Goal: Information Seeking & Learning: Learn about a topic

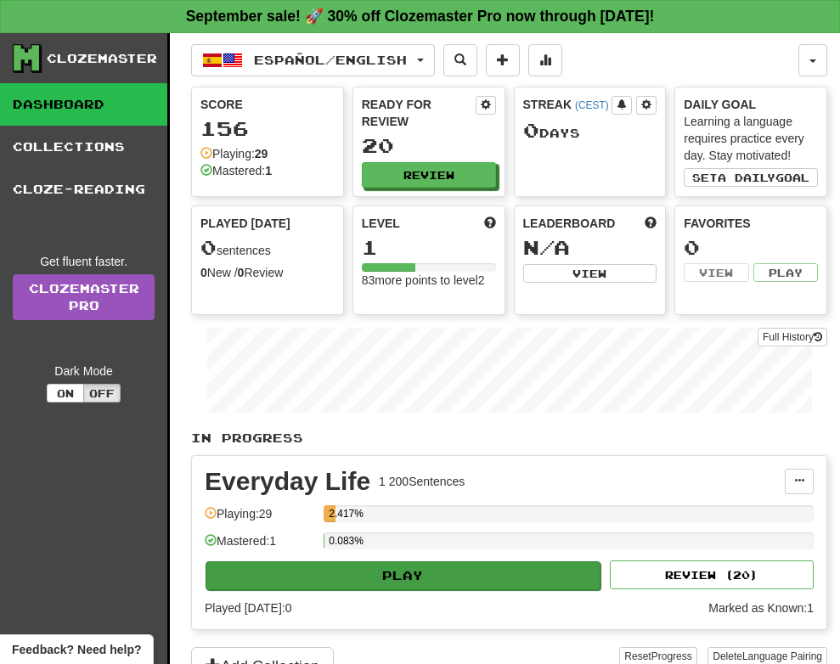
click at [473, 571] on button "Play" at bounding box center [403, 576] width 395 height 29
select select "**"
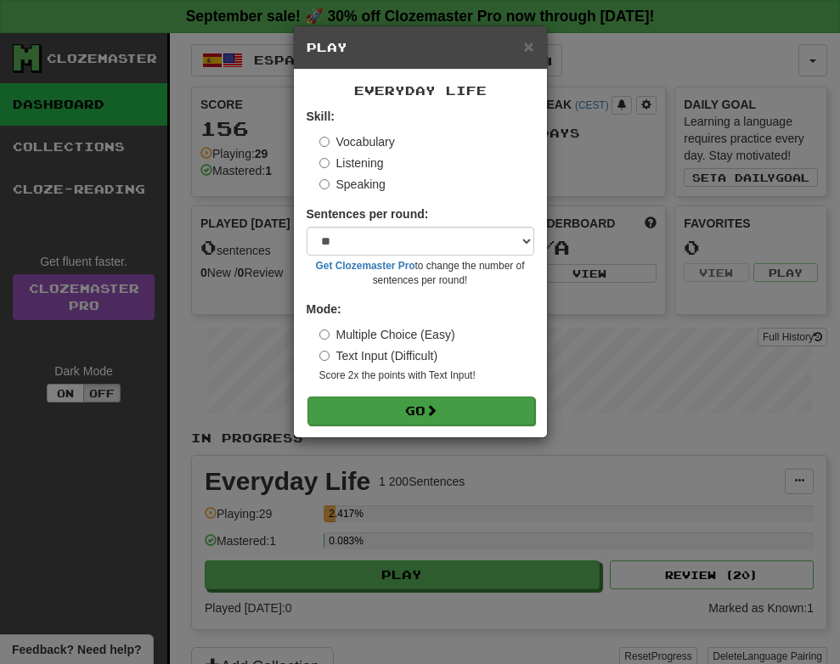
click at [459, 413] on button "Go" at bounding box center [422, 411] width 228 height 29
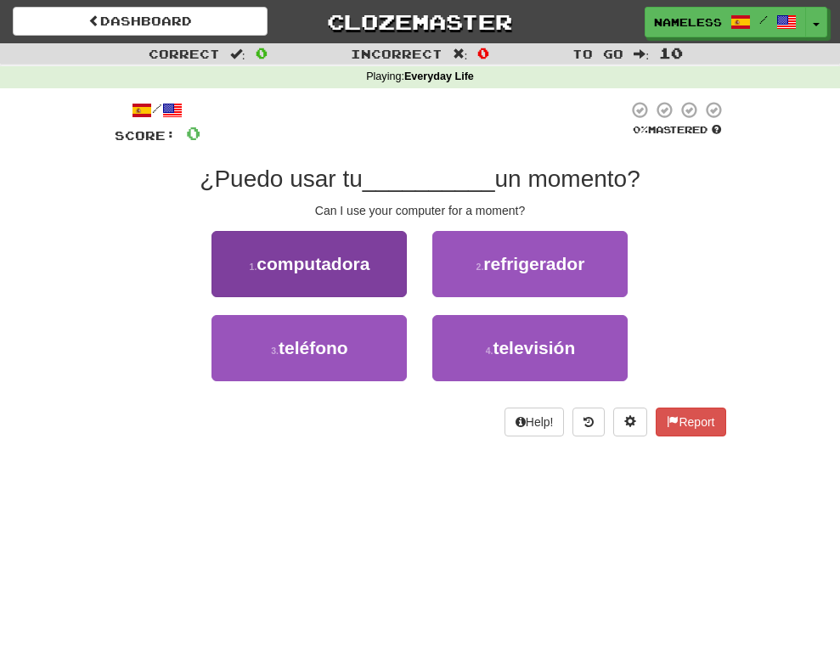
click at [323, 275] on button "1 . computadora" at bounding box center [309, 264] width 195 height 66
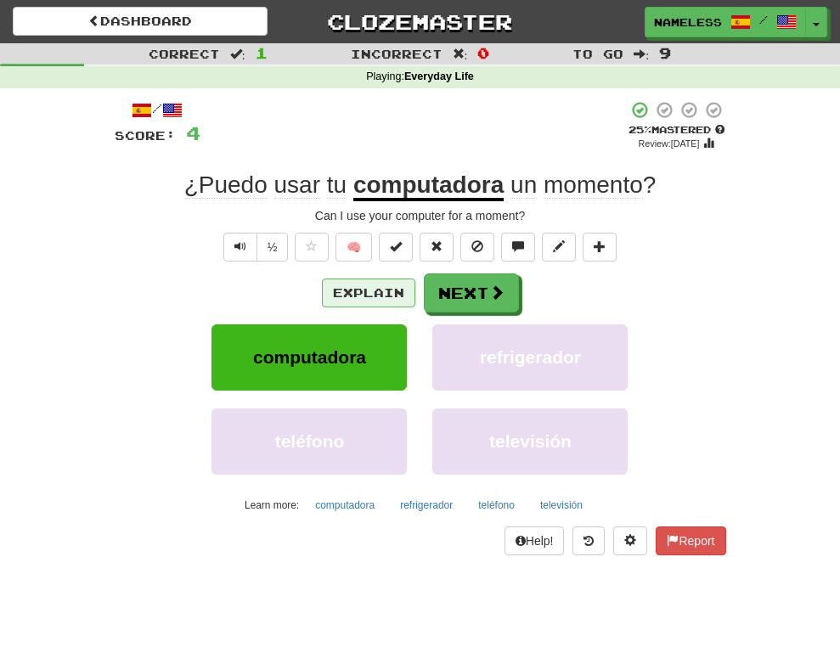
click at [399, 286] on button "Explain" at bounding box center [368, 293] width 93 height 29
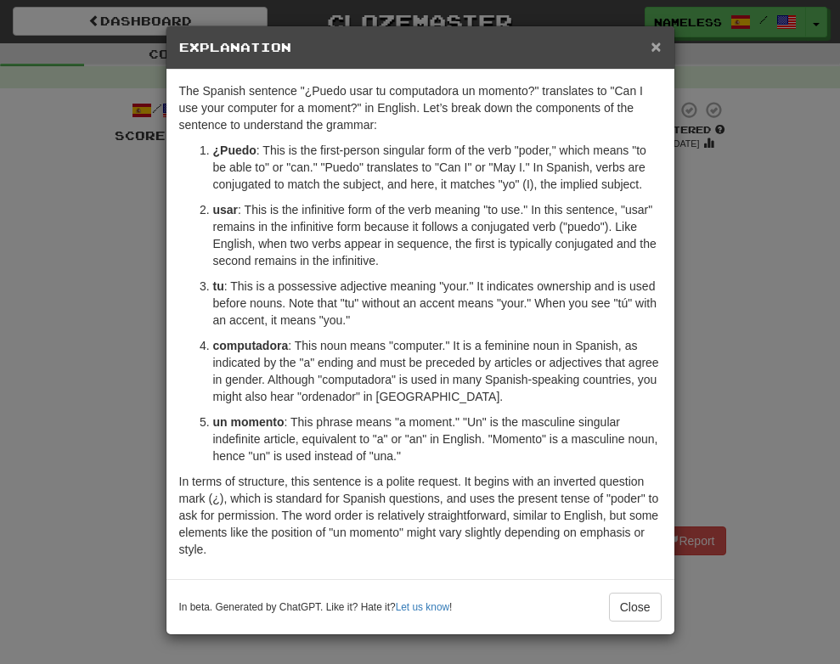
click at [658, 50] on span "×" at bounding box center [656, 47] width 10 height 20
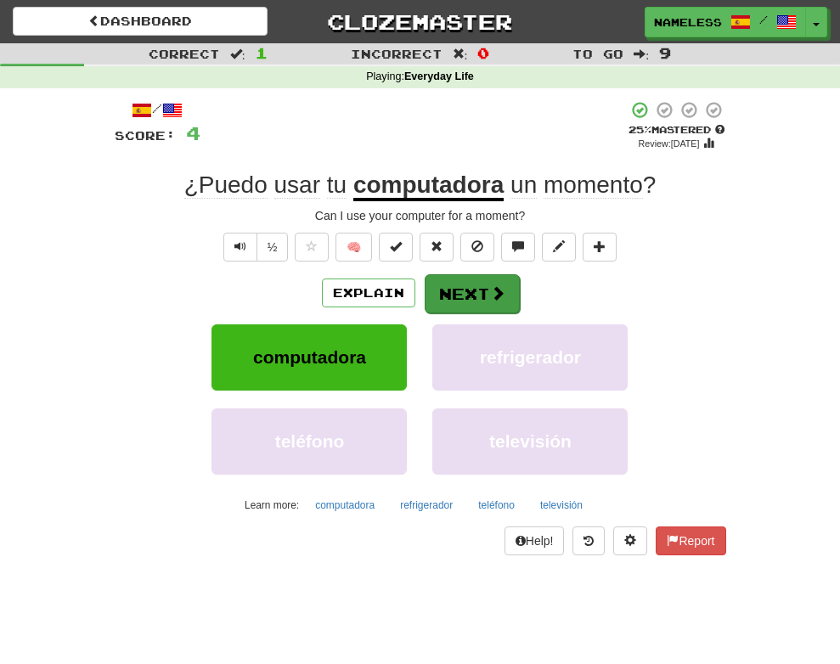
click at [487, 290] on button "Next" at bounding box center [472, 293] width 95 height 39
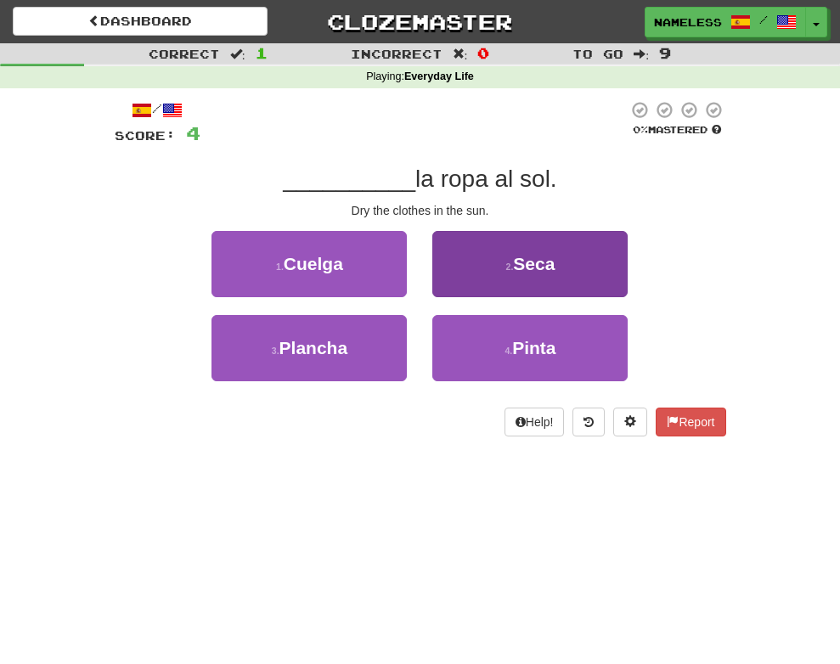
click at [567, 258] on button "2 . Seca" at bounding box center [529, 264] width 195 height 66
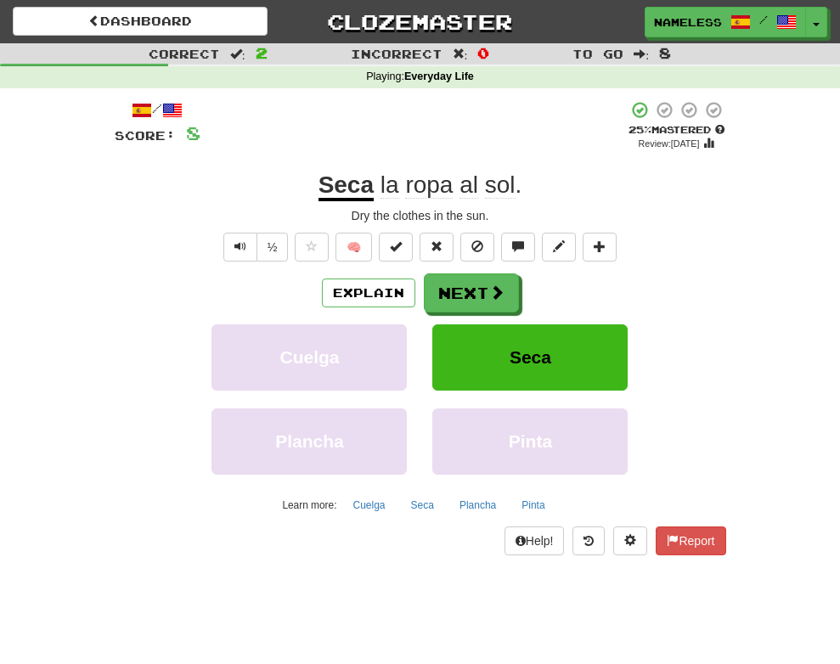
click at [351, 186] on u "Seca" at bounding box center [346, 187] width 55 height 30
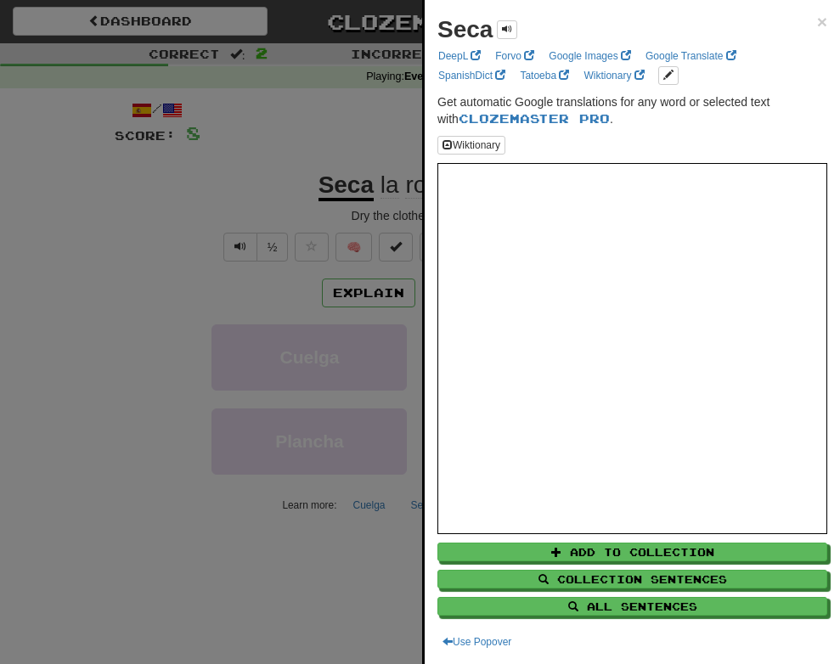
click at [351, 197] on div at bounding box center [420, 332] width 840 height 664
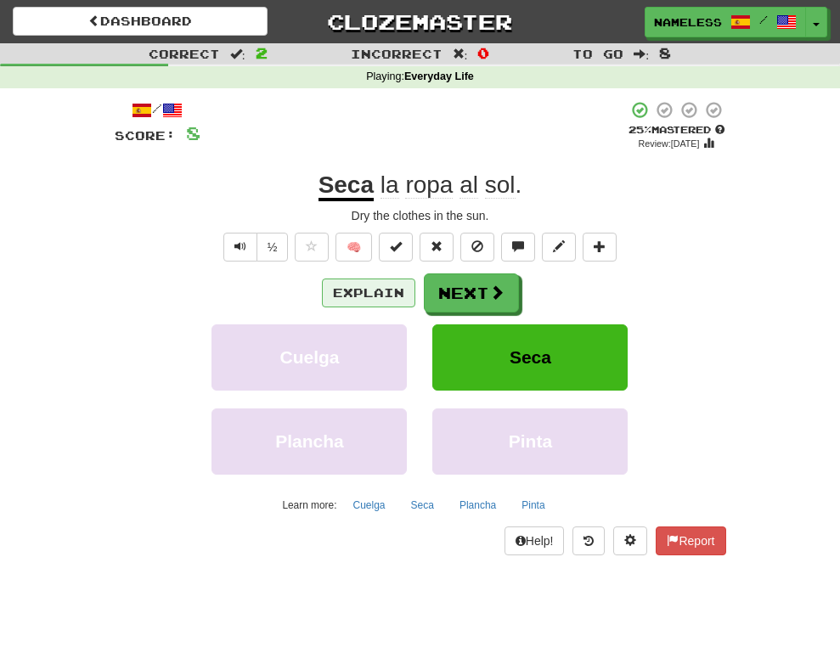
click at [367, 289] on button "Explain" at bounding box center [368, 293] width 93 height 29
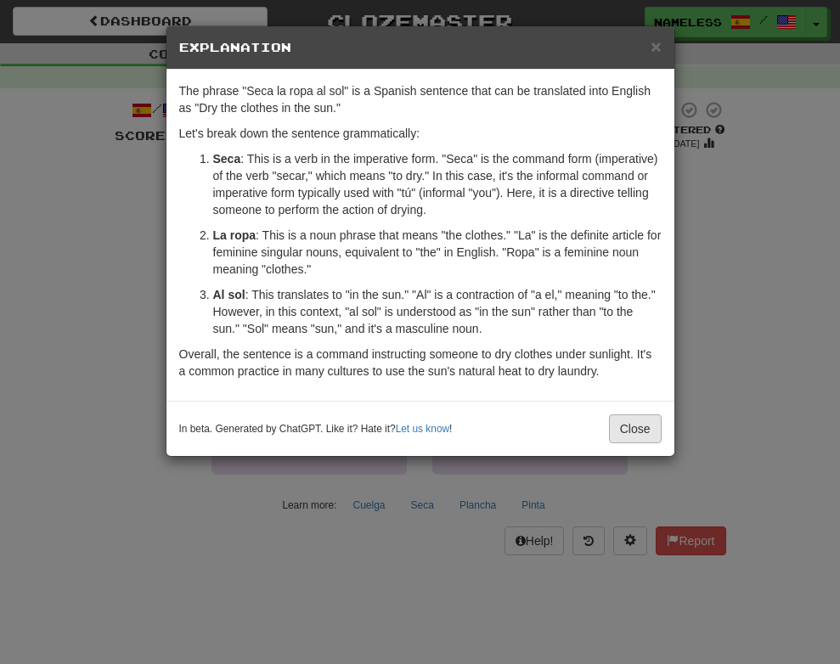
click at [641, 426] on button "Close" at bounding box center [635, 429] width 53 height 29
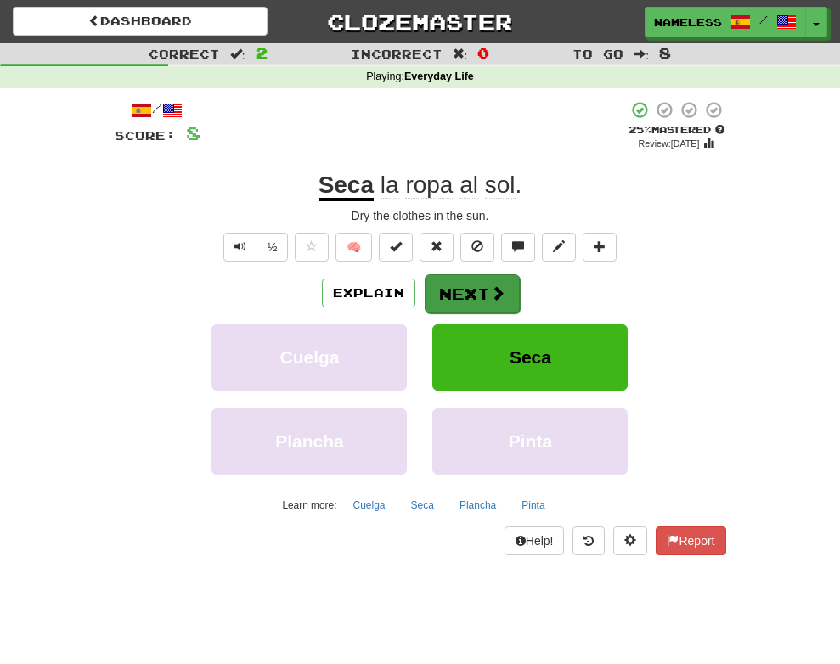
click at [488, 285] on button "Next" at bounding box center [472, 293] width 95 height 39
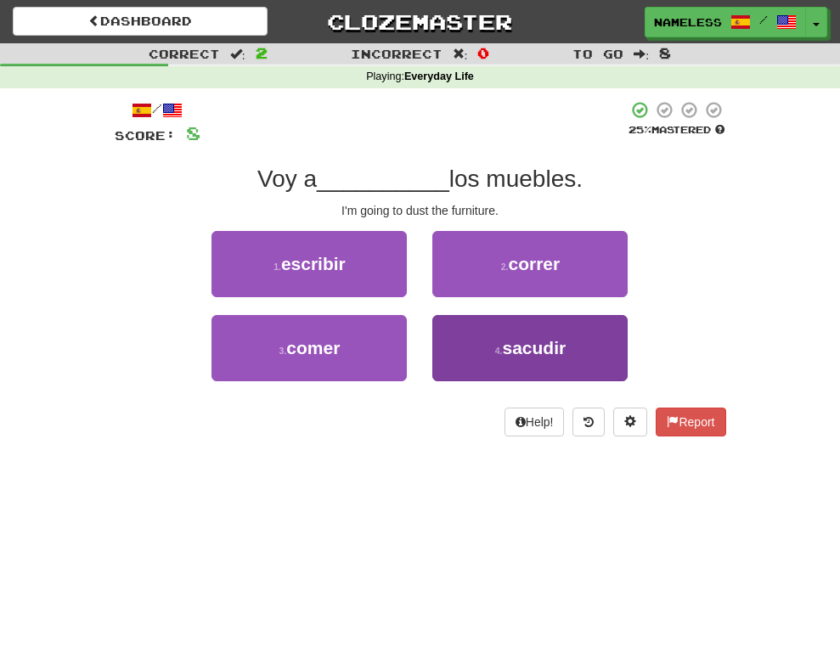
click at [572, 353] on button "4 . sacudir" at bounding box center [529, 348] width 195 height 66
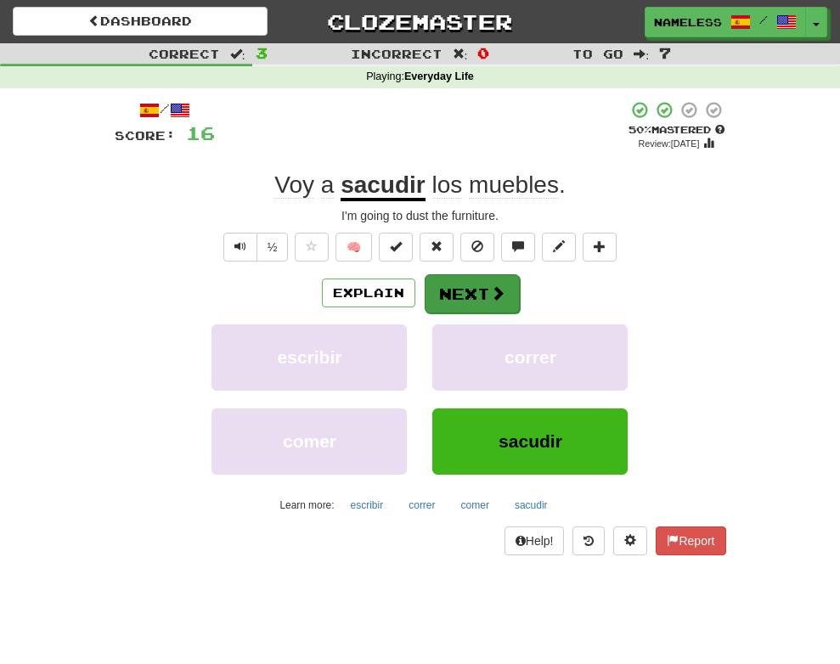
click at [494, 294] on span at bounding box center [497, 292] width 15 height 15
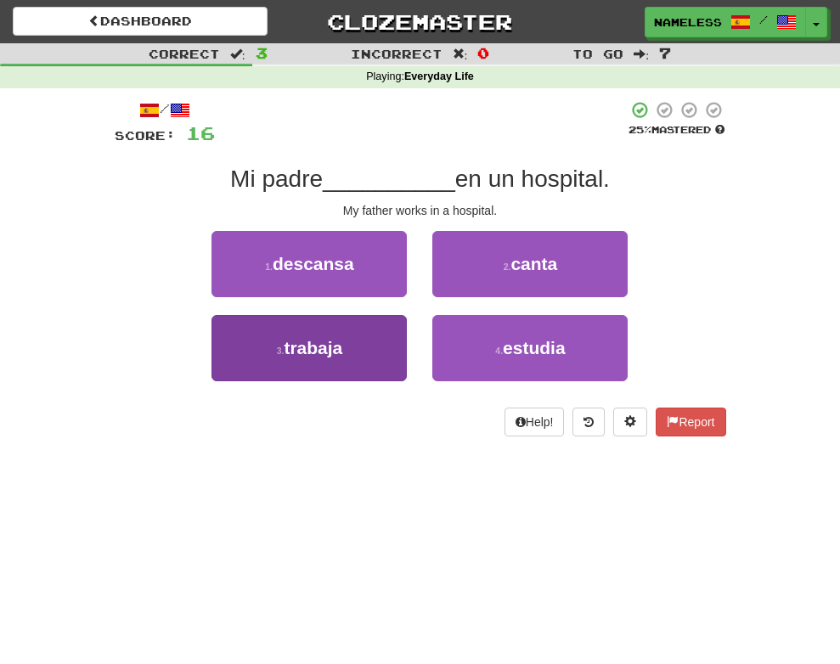
click at [358, 336] on button "3 . trabaja" at bounding box center [309, 348] width 195 height 66
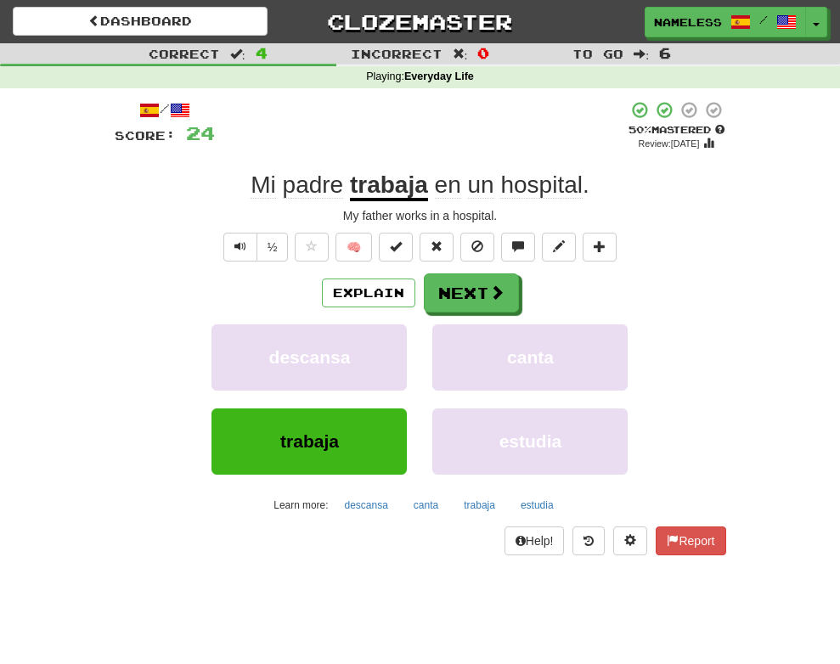
click at [443, 274] on button "Next" at bounding box center [471, 293] width 95 height 39
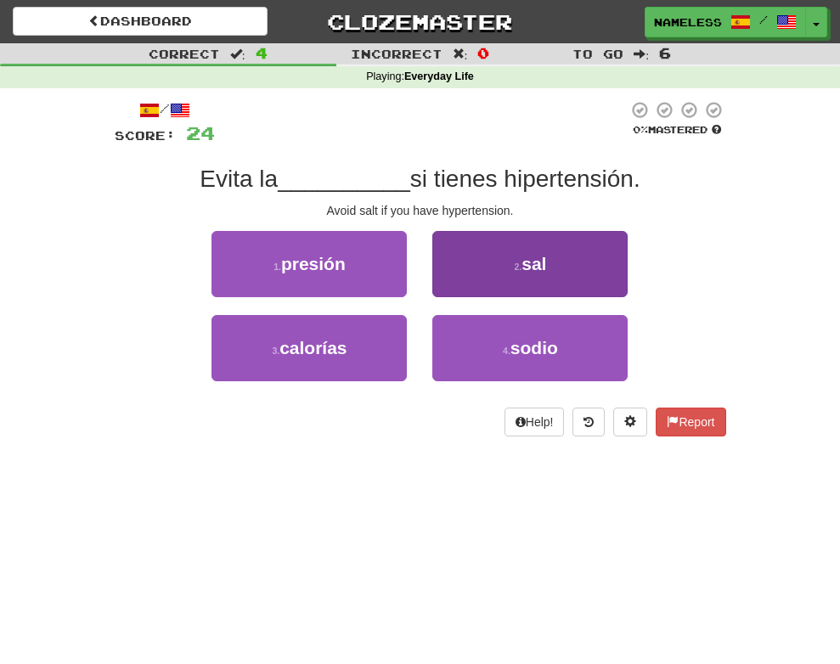
click at [526, 271] on span "sal" at bounding box center [534, 264] width 25 height 20
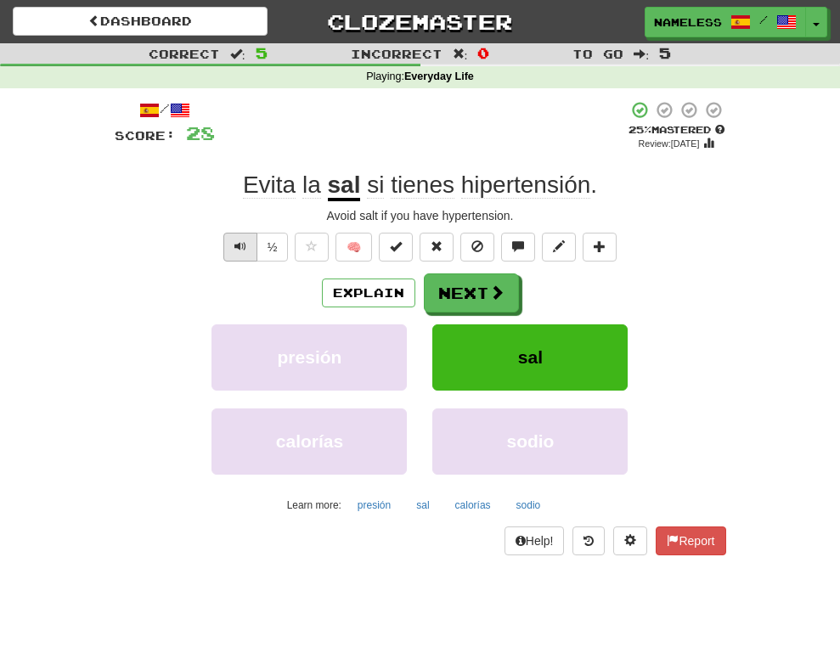
click at [241, 245] on span "Text-to-speech controls" at bounding box center [240, 246] width 12 height 12
click at [234, 246] on span "Text-to-speech controls" at bounding box center [240, 246] width 12 height 12
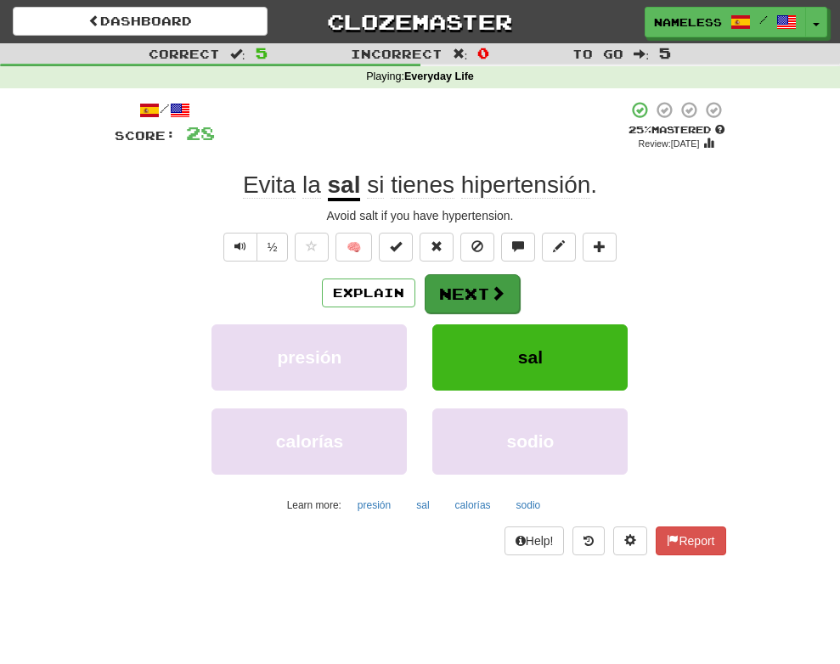
click at [472, 274] on button "Next" at bounding box center [472, 293] width 95 height 39
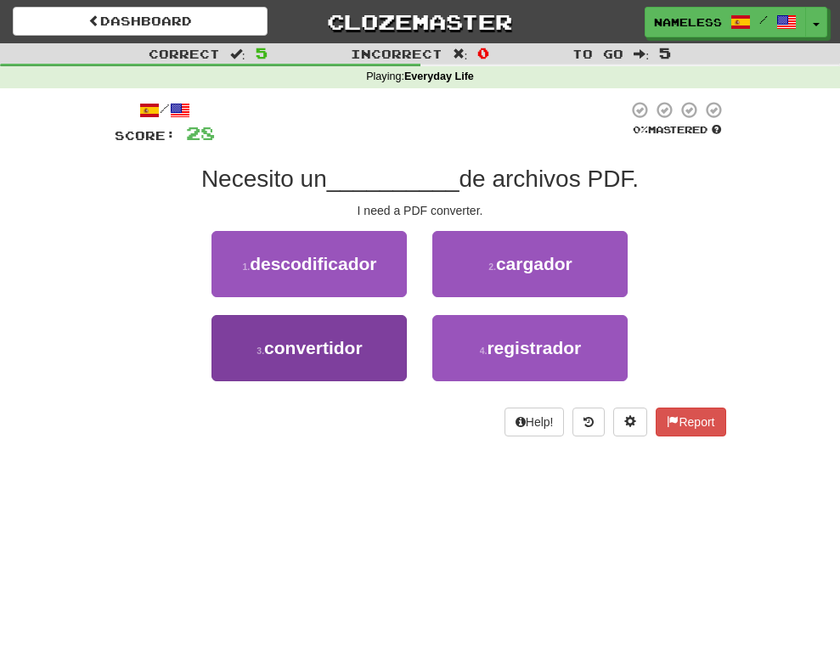
click at [361, 345] on span "convertidor" at bounding box center [313, 348] width 99 height 20
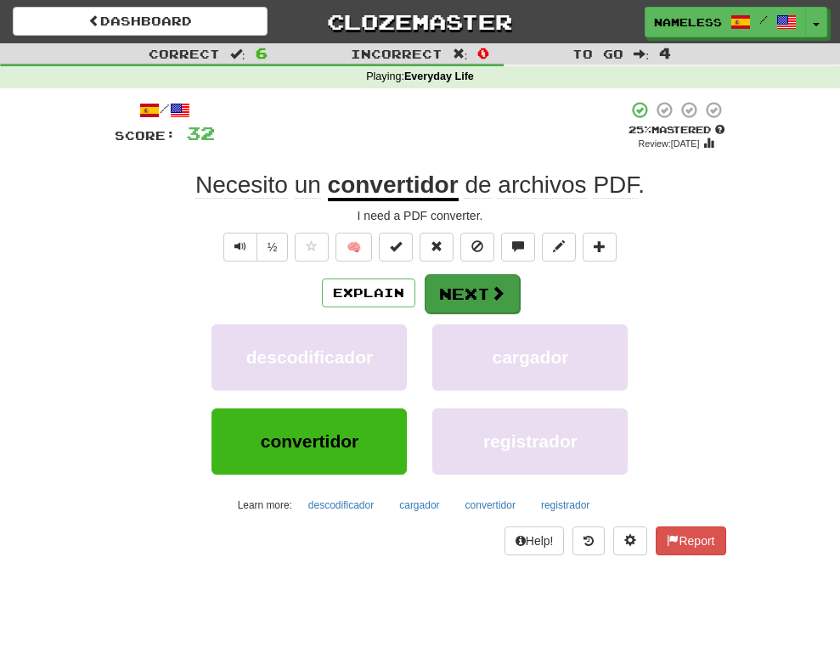
click at [491, 279] on button "Next" at bounding box center [472, 293] width 95 height 39
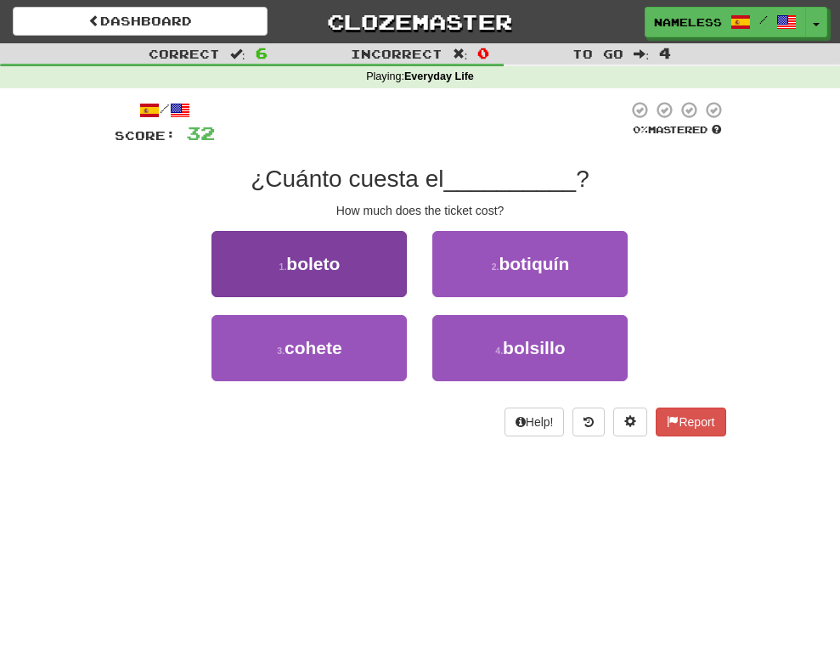
click at [364, 260] on button "1 . [GEOGRAPHIC_DATA]" at bounding box center [309, 264] width 195 height 66
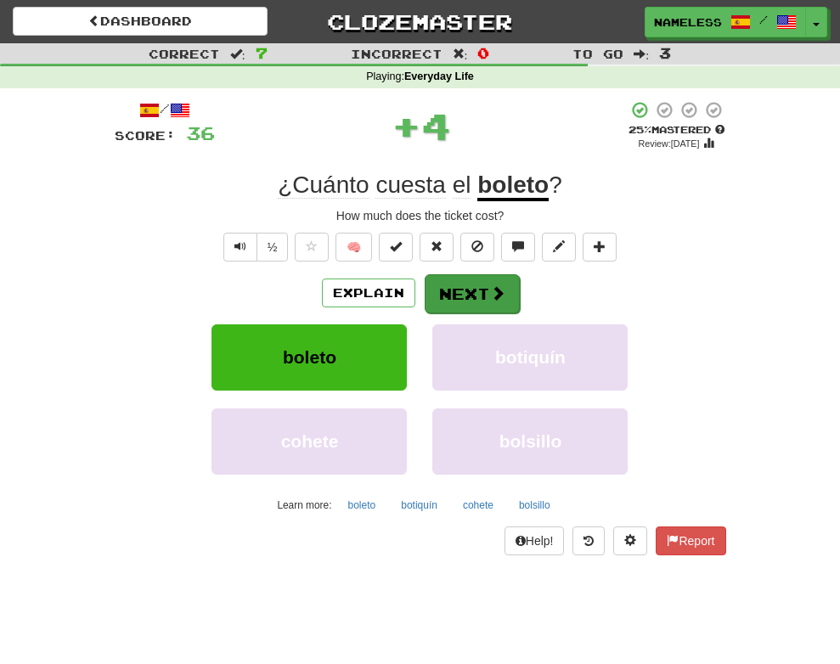
click at [466, 288] on button "Next" at bounding box center [472, 293] width 95 height 39
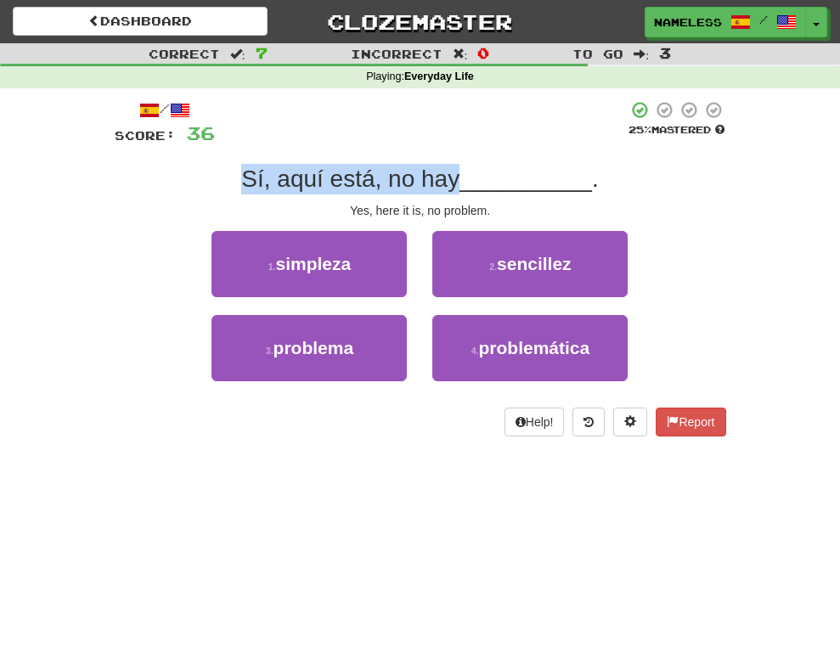
drag, startPoint x: 461, startPoint y: 179, endPoint x: 246, endPoint y: 185, distance: 215.9
click at [246, 185] on span "Sí, aquí está, no hay" at bounding box center [350, 179] width 218 height 26
copy span "Sí, aquí está, no hay"
click at [639, 157] on div "/ Score: 36 25 % Mastered Sí, aquí está, no hay __________ . Yes, here it is, n…" at bounding box center [421, 268] width 612 height 336
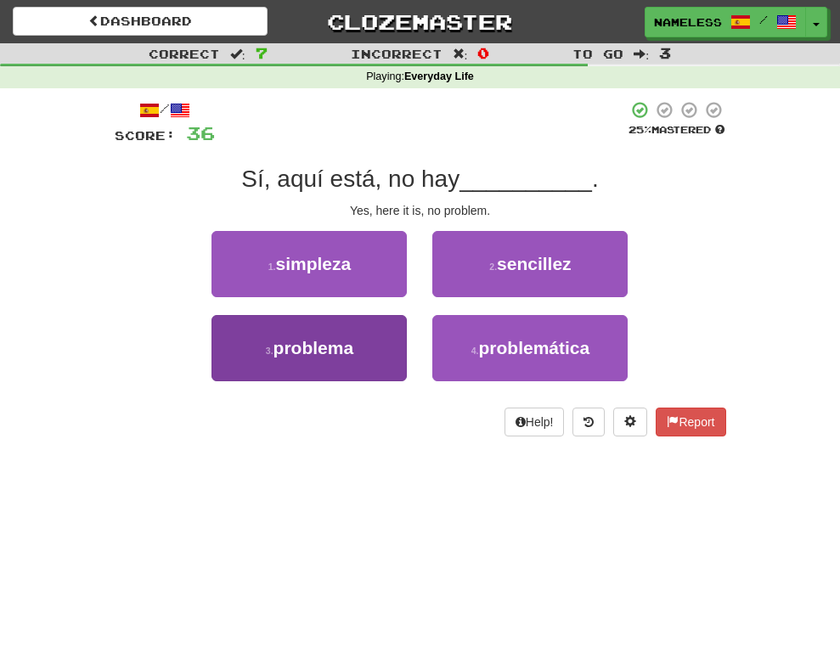
click at [336, 344] on span "problema" at bounding box center [314, 348] width 81 height 20
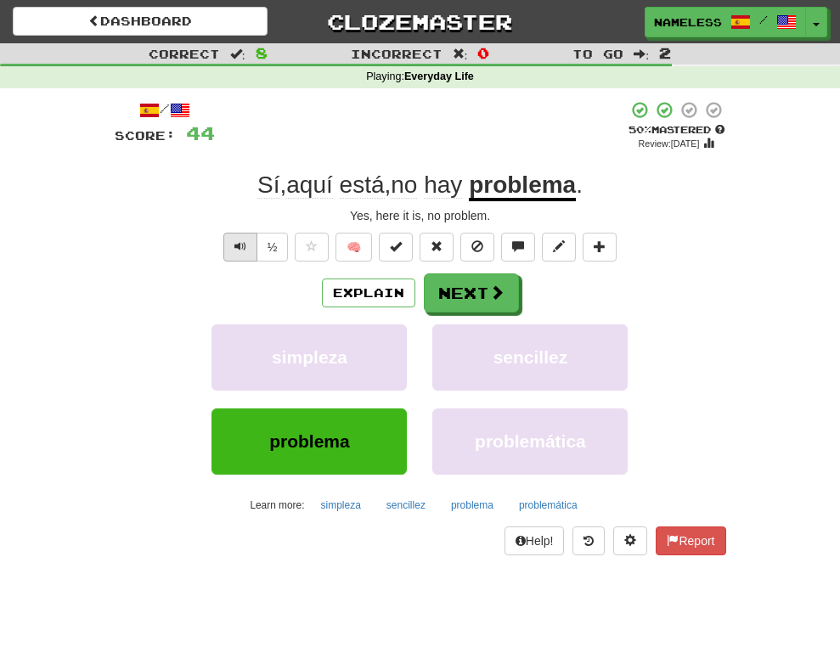
click at [235, 248] on span "Text-to-speech controls" at bounding box center [240, 246] width 12 height 12
click at [501, 287] on span at bounding box center [497, 292] width 15 height 15
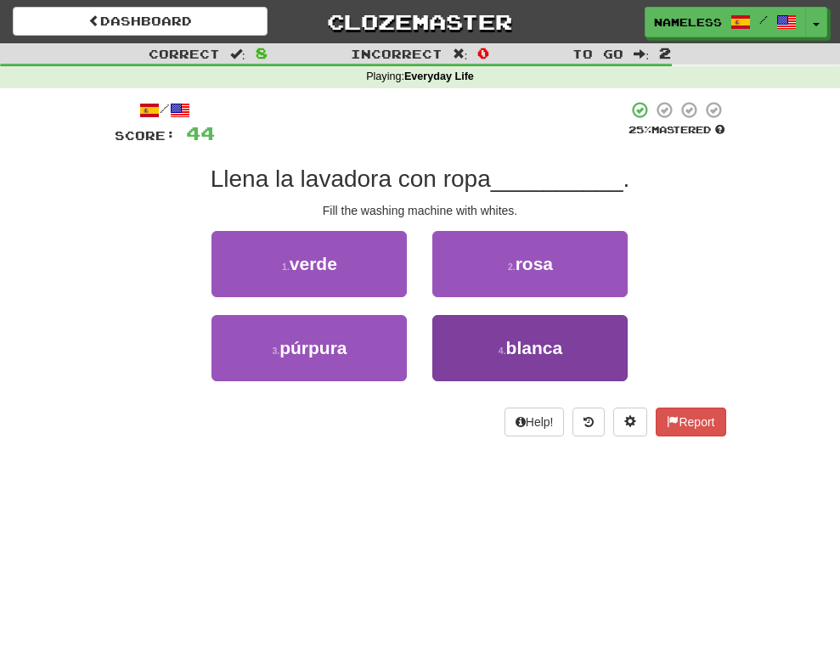
click at [548, 347] on span "blanca" at bounding box center [534, 348] width 57 height 20
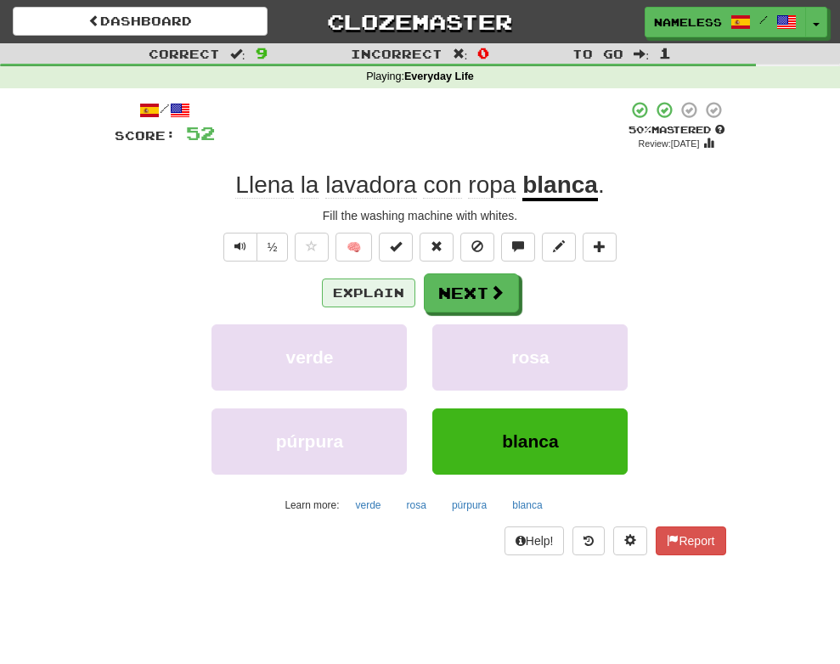
click at [381, 284] on button "Explain" at bounding box center [368, 293] width 93 height 29
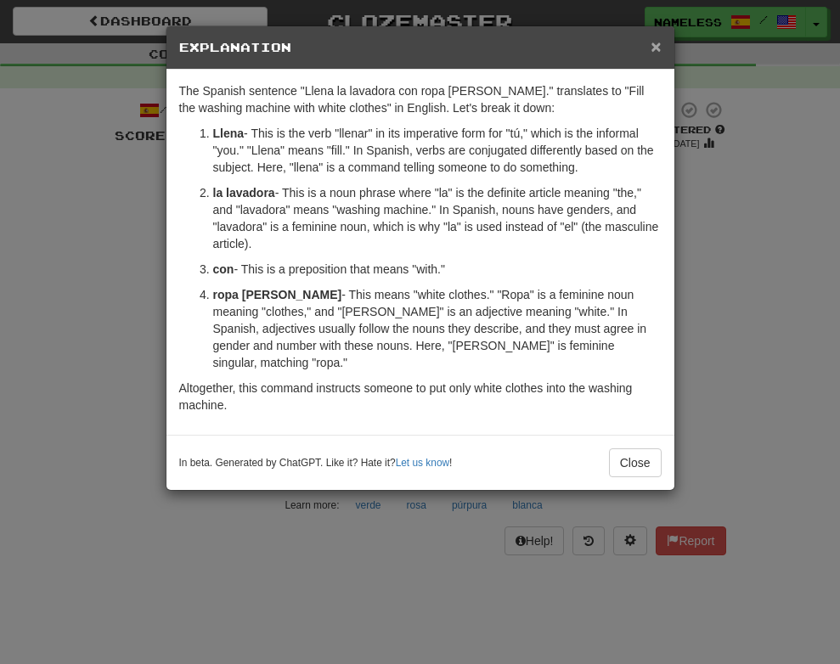
click at [656, 52] on span "×" at bounding box center [656, 47] width 10 height 20
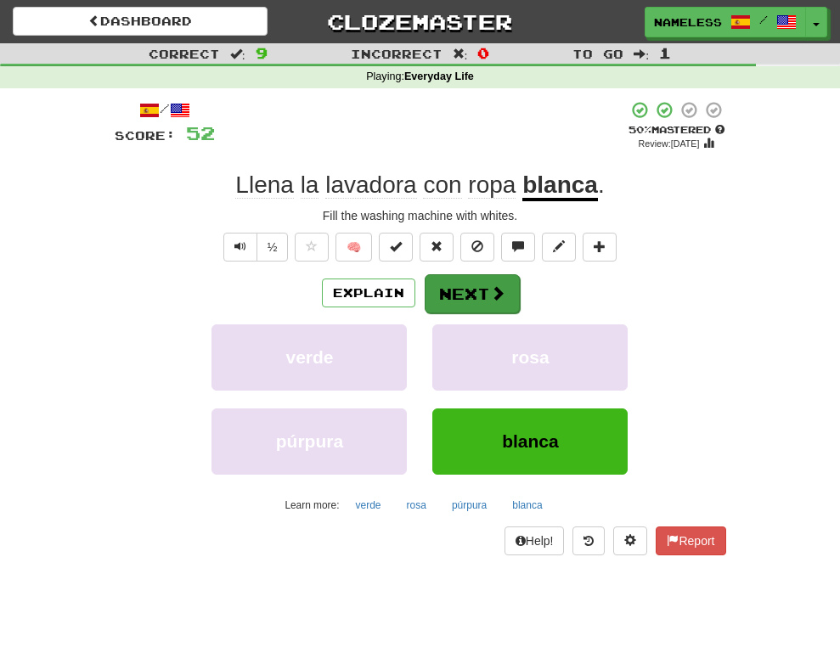
click at [468, 290] on button "Next" at bounding box center [472, 293] width 95 height 39
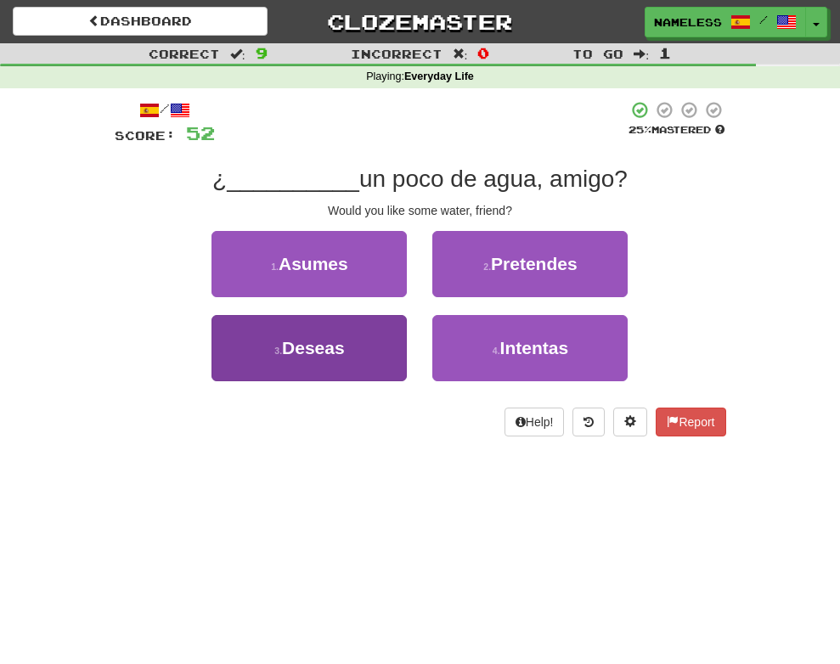
click at [356, 338] on button "3 . Deseas" at bounding box center [309, 348] width 195 height 66
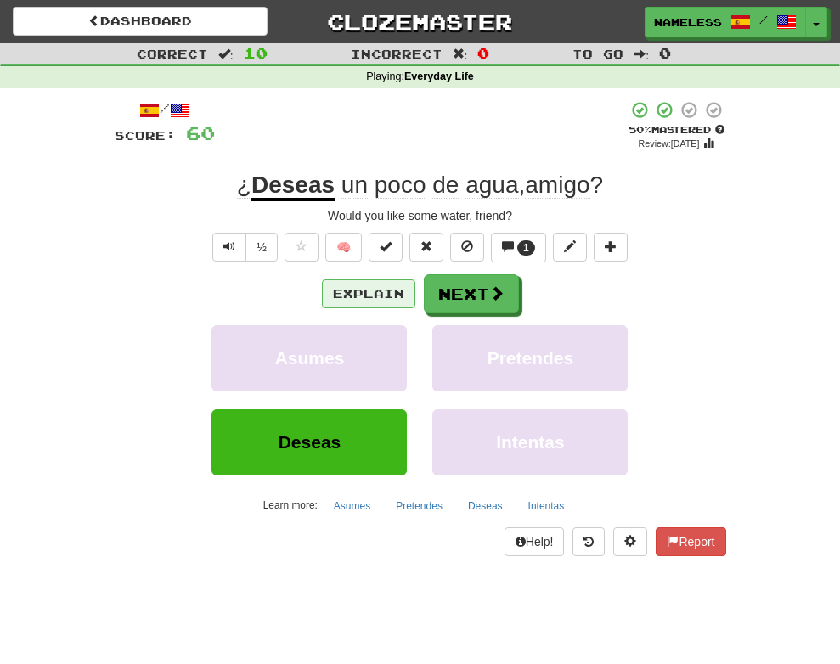
click at [375, 291] on button "Explain" at bounding box center [368, 293] width 93 height 29
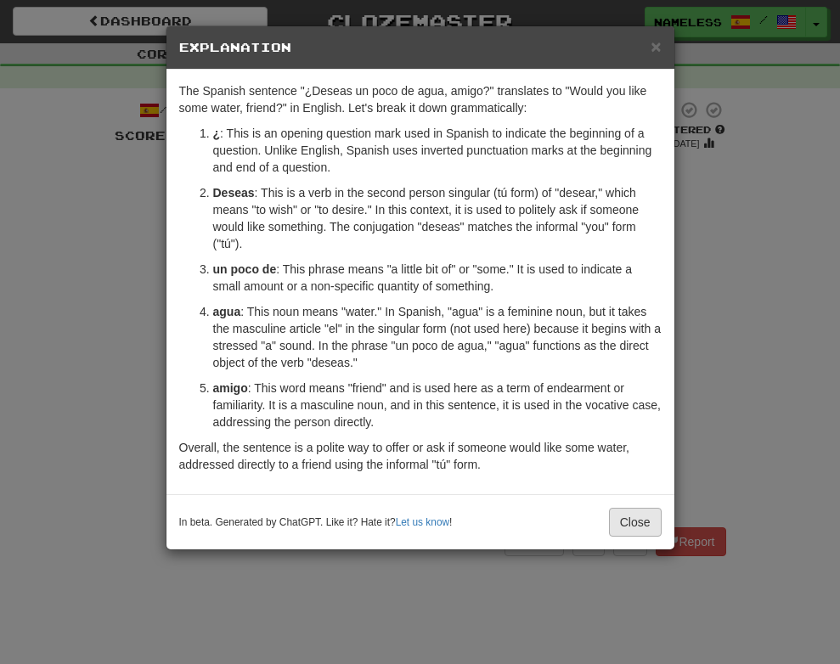
click at [627, 528] on button "Close" at bounding box center [635, 522] width 53 height 29
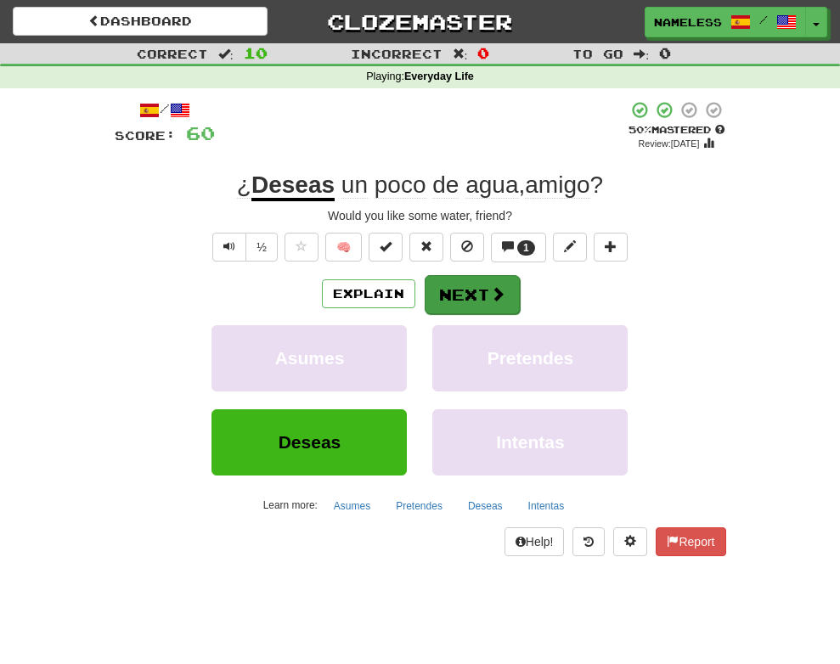
click at [466, 288] on button "Next" at bounding box center [472, 294] width 95 height 39
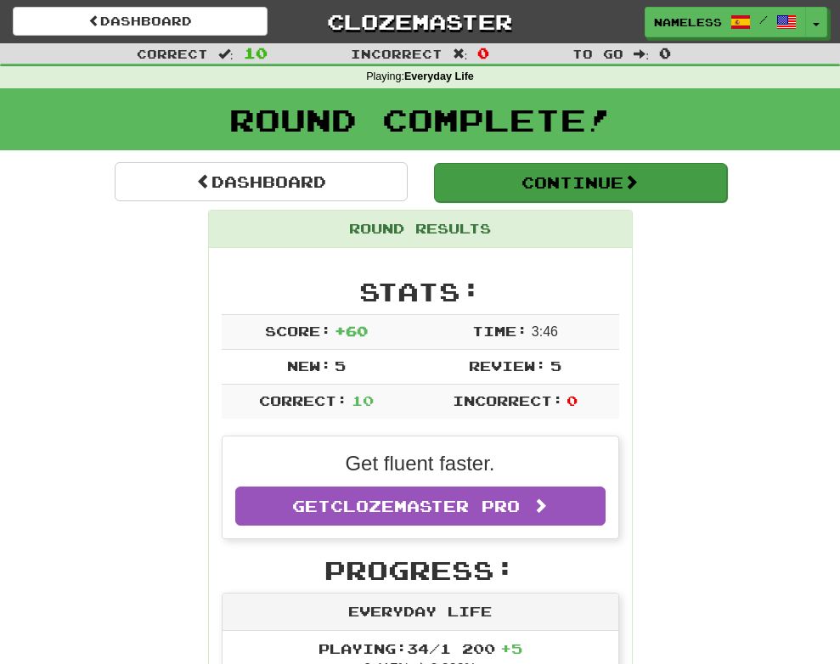
click at [625, 172] on button "Continue" at bounding box center [580, 182] width 293 height 39
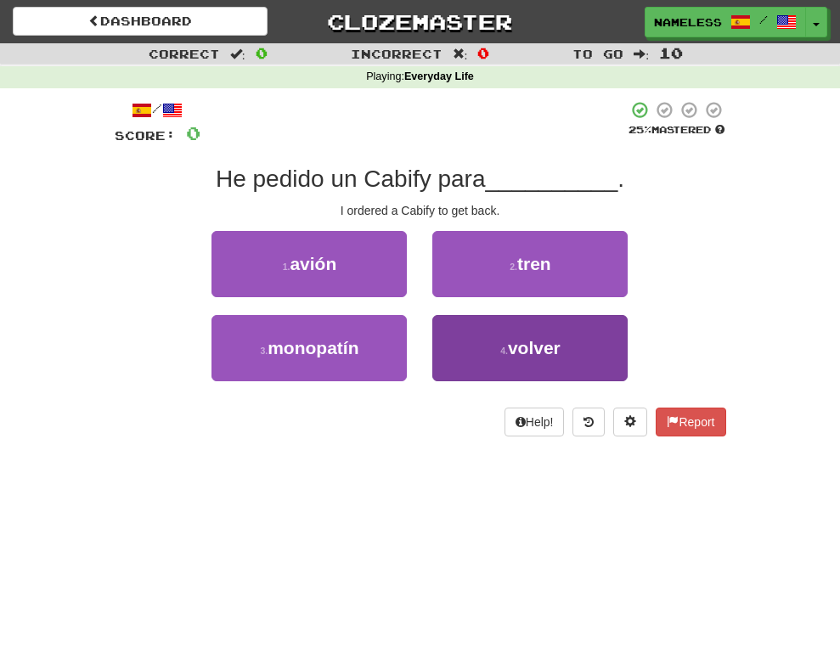
click at [525, 357] on button "4 . volver" at bounding box center [529, 348] width 195 height 66
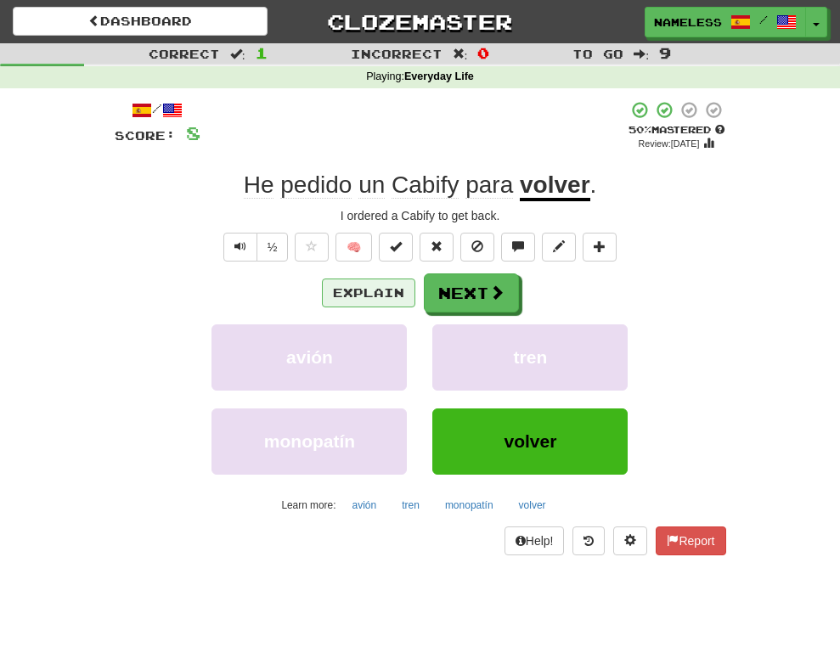
click at [391, 285] on button "Explain" at bounding box center [368, 293] width 93 height 29
